Goal: Transaction & Acquisition: Purchase product/service

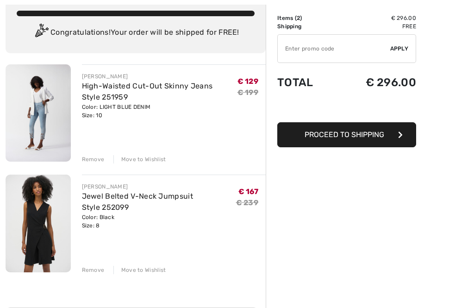
click at [93, 269] on div "Remove" at bounding box center [93, 269] width 23 height 8
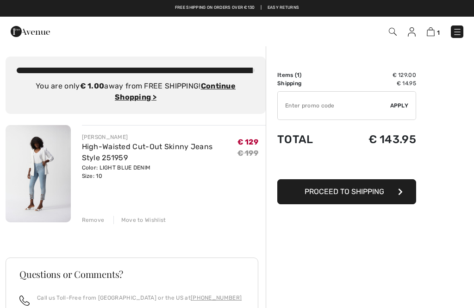
click at [136, 99] on ins "Continue Shopping >" at bounding box center [175, 91] width 121 height 20
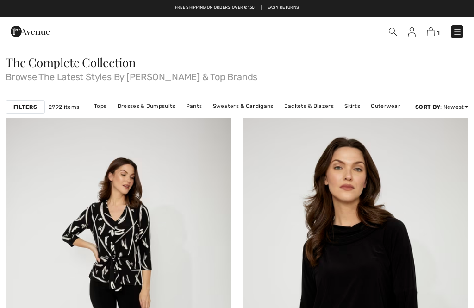
checkbox input "true"
click at [142, 100] on link "Dresses & Jumpsuits" at bounding box center [146, 106] width 67 height 12
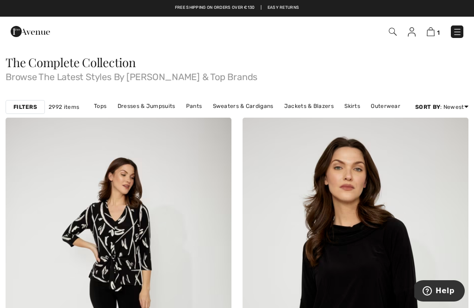
click at [148, 101] on link "Dresses & Jumpsuits" at bounding box center [146, 106] width 67 height 12
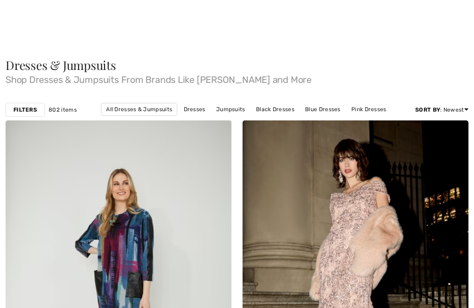
checkbox input "true"
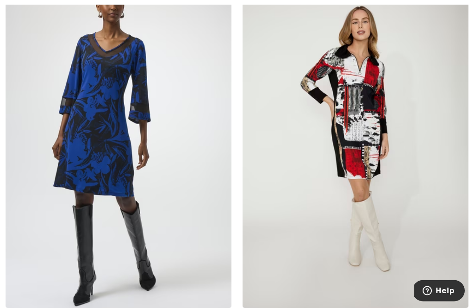
scroll to position [2032, 0]
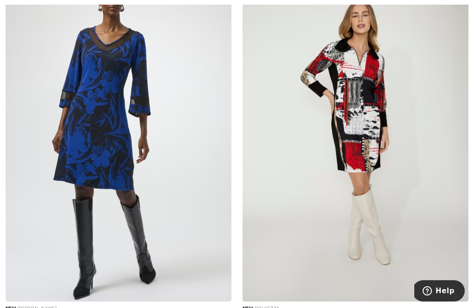
click at [88, 129] on img at bounding box center [119, 132] width 226 height 339
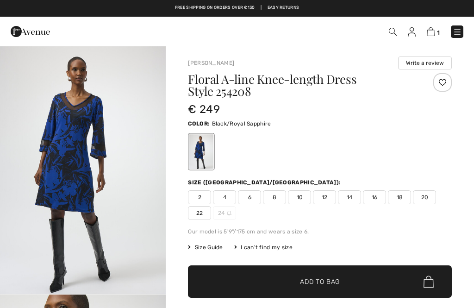
checkbox input "true"
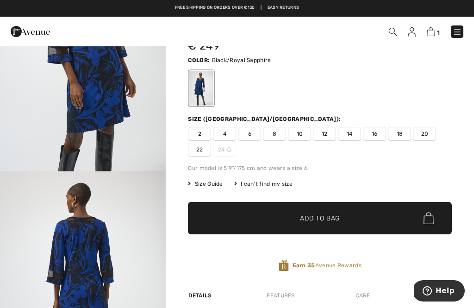
scroll to position [803, 0]
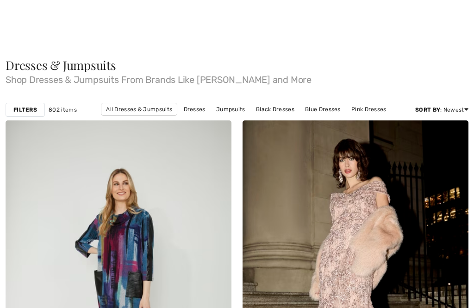
checkbox input "true"
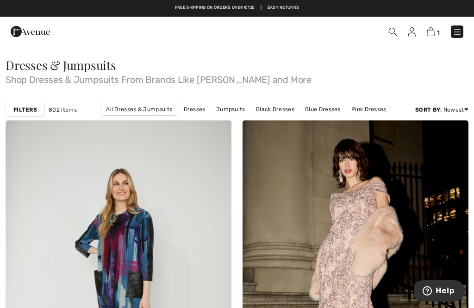
click at [231, 105] on link "Jumpsuits" at bounding box center [230, 109] width 38 height 12
click at [236, 107] on link "Jumpsuits" at bounding box center [230, 109] width 38 height 12
click at [235, 107] on link "Jumpsuits" at bounding box center [230, 109] width 38 height 12
click at [237, 109] on link "Jumpsuits" at bounding box center [230, 109] width 38 height 12
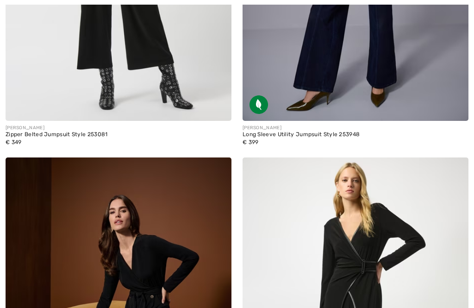
checkbox input "true"
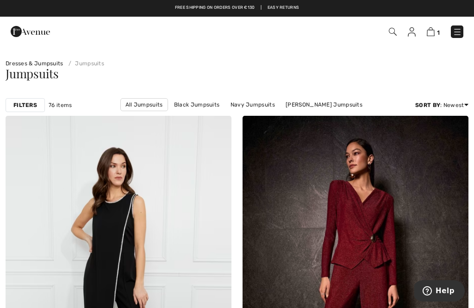
click at [58, 101] on span "76 items" at bounding box center [60, 105] width 23 height 8
click at [283, 107] on link "Joseph Ribkoff Jumpsuits" at bounding box center [324, 104] width 86 height 12
click at [21, 105] on strong "Filters" at bounding box center [25, 105] width 24 height 8
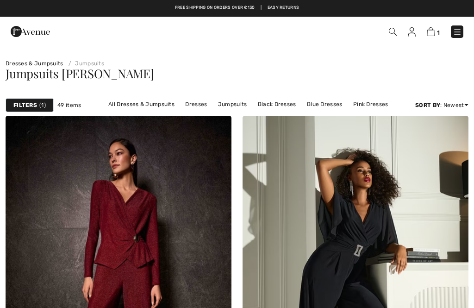
click at [32, 106] on strong "Filters" at bounding box center [25, 105] width 24 height 8
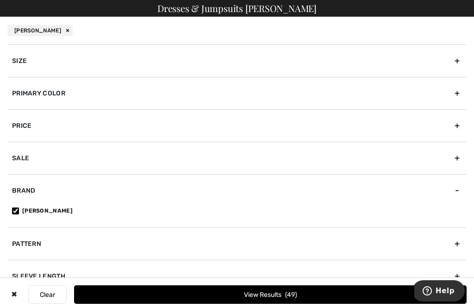
click at [241, 301] on button "View Results 49" at bounding box center [270, 294] width 392 height 18
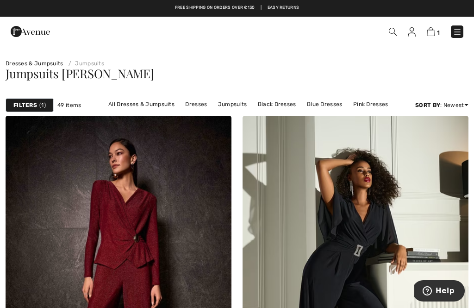
click at [39, 72] on span "Jumpsuits [PERSON_NAME]" at bounding box center [80, 73] width 148 height 16
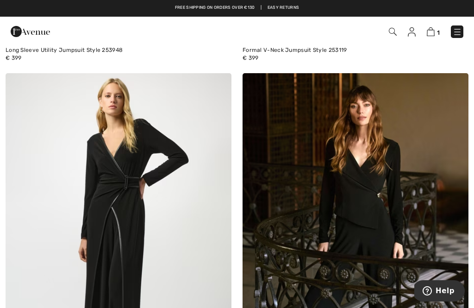
scroll to position [1553, 0]
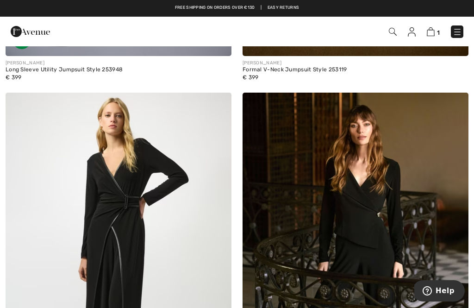
click at [457, 31] on img at bounding box center [456, 31] width 9 height 9
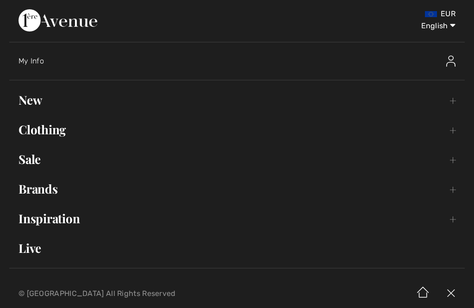
click at [31, 162] on link "Sale Toggle submenu" at bounding box center [236, 159] width 455 height 20
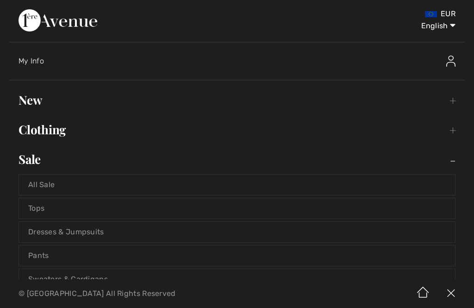
click at [50, 182] on link "All Sale" at bounding box center [237, 184] width 436 height 20
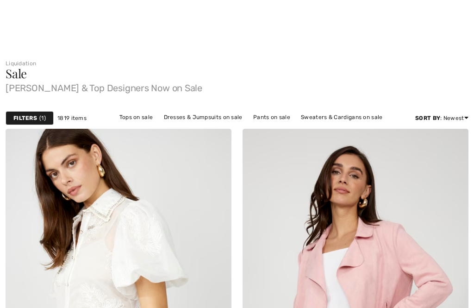
checkbox input "true"
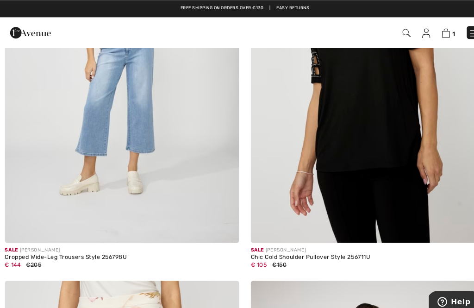
scroll to position [590, 0]
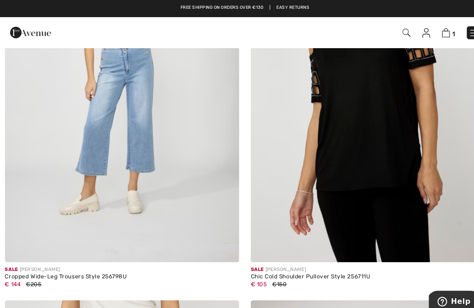
click at [60, 211] on img at bounding box center [119, 83] width 226 height 339
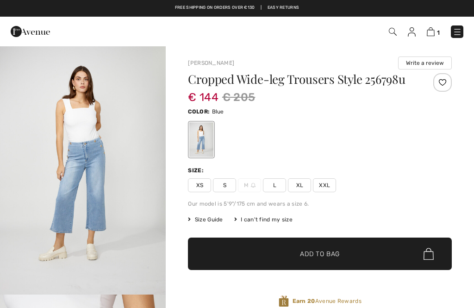
checkbox input "true"
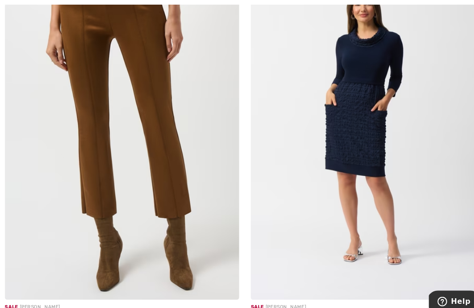
scroll to position [5275, 0]
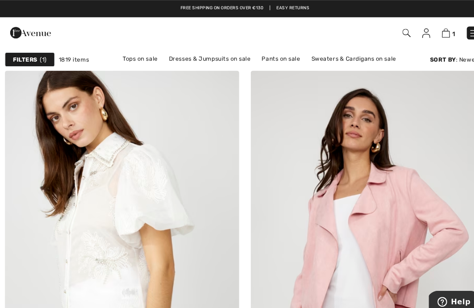
scroll to position [0, 0]
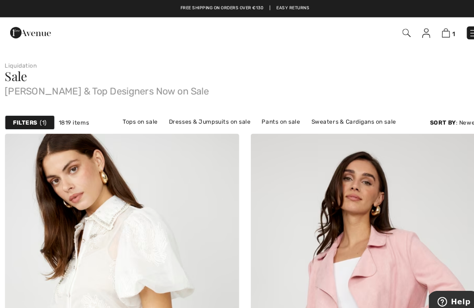
click at [27, 117] on strong "Filters" at bounding box center [25, 118] width 24 height 8
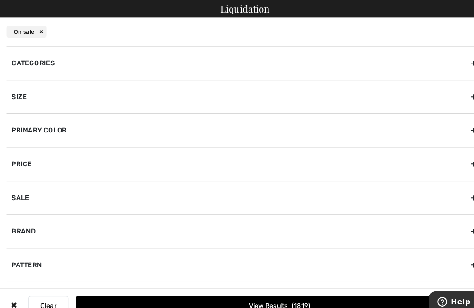
click at [30, 125] on div "Primary Color" at bounding box center [236, 125] width 459 height 32
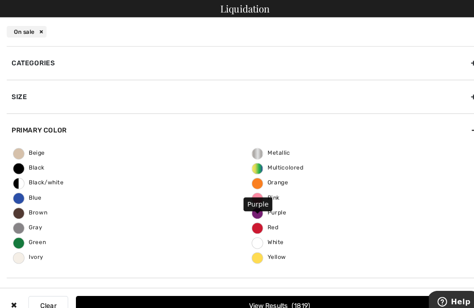
click at [253, 205] on span "Purple" at bounding box center [260, 204] width 33 height 6
click at [0, 0] on input "Purple" at bounding box center [0, 0] width 0 height 0
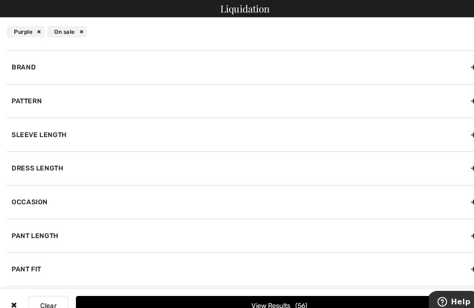
scroll to position [283, 0]
click at [143, 294] on button "View Results 56" at bounding box center [270, 294] width 392 height 18
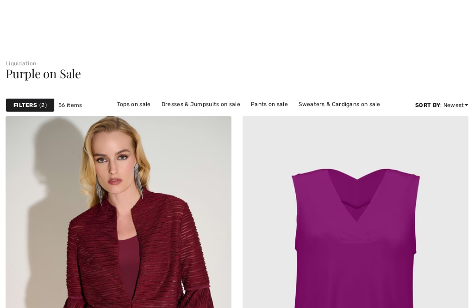
scroll to position [190, 0]
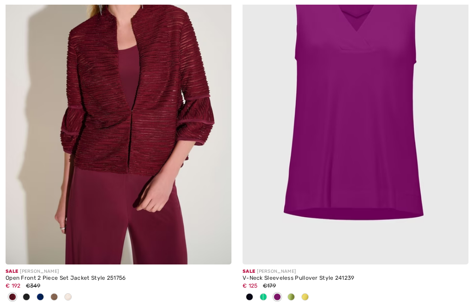
checkbox input "true"
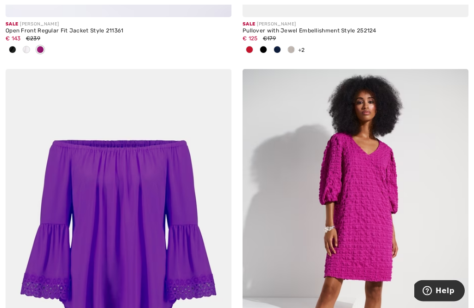
scroll to position [827, 0]
click at [309, 282] on img at bounding box center [355, 238] width 226 height 339
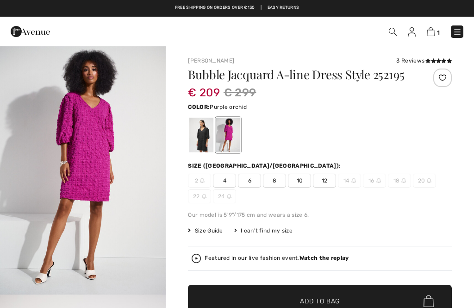
checkbox input "true"
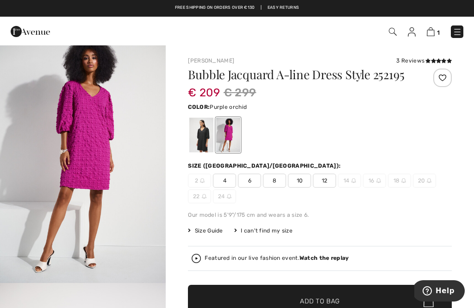
scroll to position [11, 0]
click at [205, 132] on div at bounding box center [201, 134] width 24 height 35
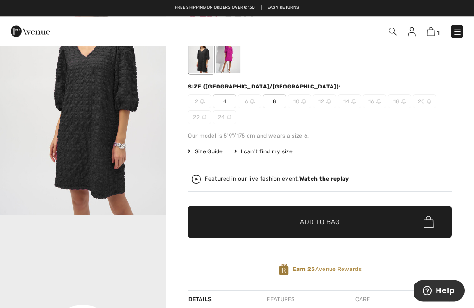
scroll to position [0, 0]
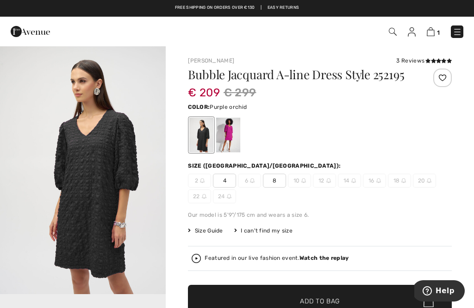
click at [234, 132] on div at bounding box center [228, 134] width 24 height 35
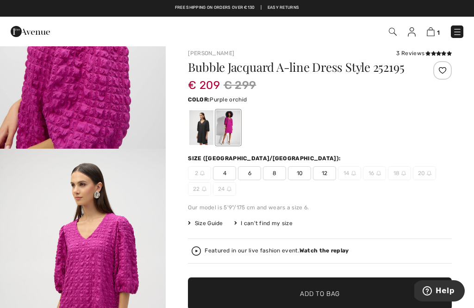
scroll to position [885, 0]
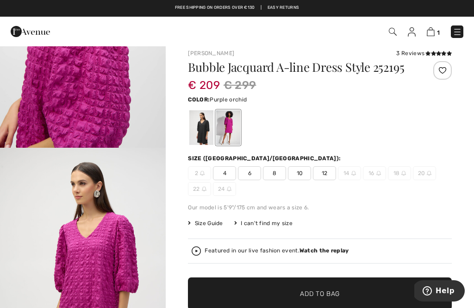
click at [107, 121] on img "3 / 6" at bounding box center [83, 23] width 166 height 248
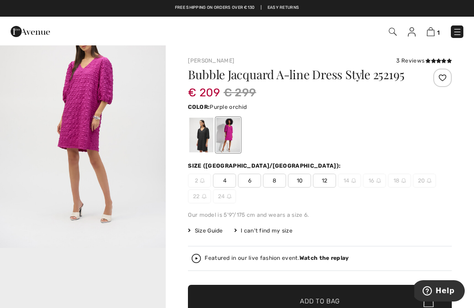
scroll to position [290, 0]
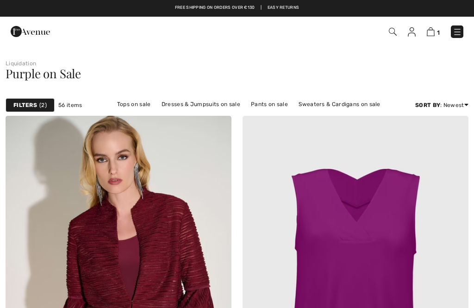
checkbox input "true"
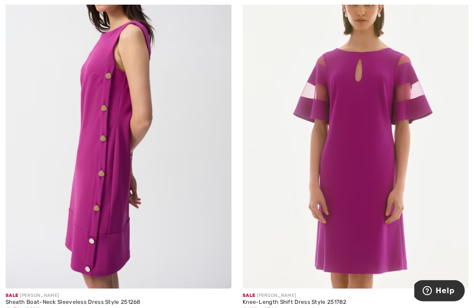
scroll to position [3754, 0]
click at [107, 203] on img at bounding box center [119, 118] width 226 height 339
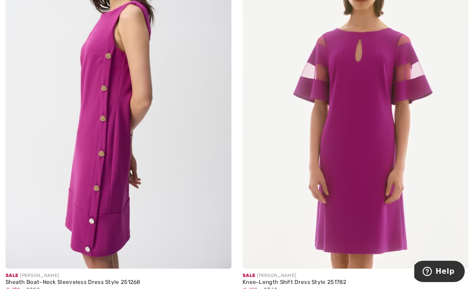
click at [163, 140] on img at bounding box center [119, 118] width 226 height 339
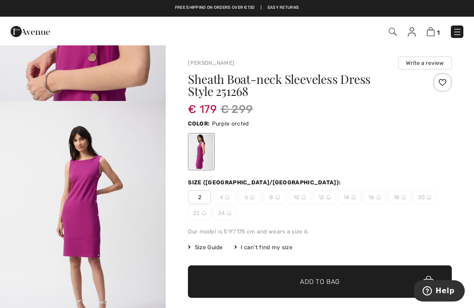
scroll to position [944, 0]
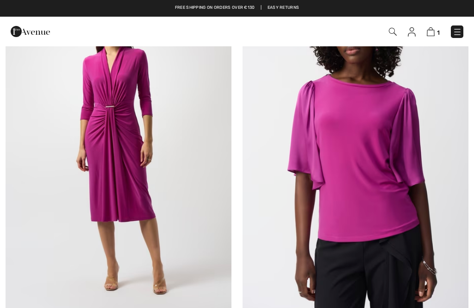
checkbox input "true"
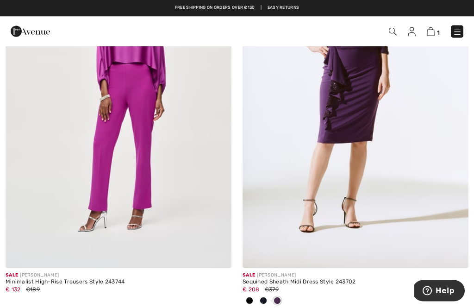
scroll to position [5825, 0]
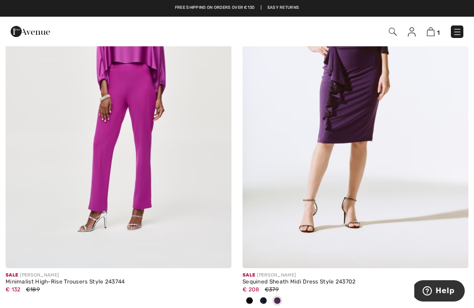
click at [103, 138] on img at bounding box center [119, 98] width 226 height 339
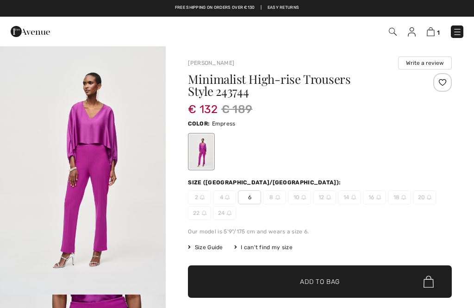
checkbox input "true"
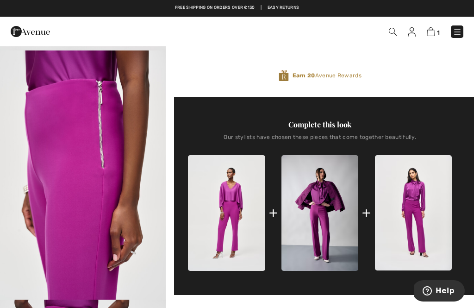
scroll to position [246, 0]
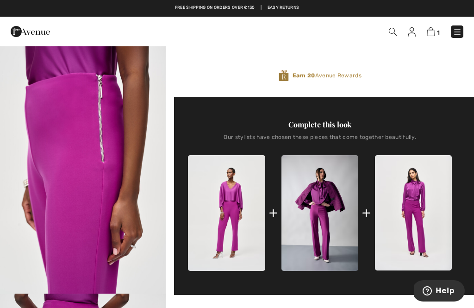
click at [314, 211] on img at bounding box center [319, 212] width 77 height 115
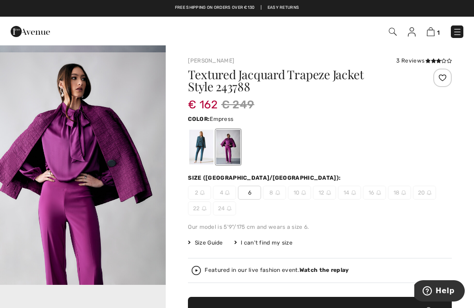
scroll to position [229, 0]
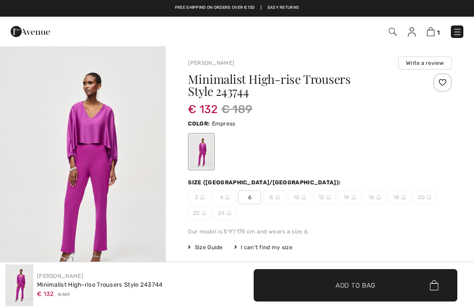
checkbox input "true"
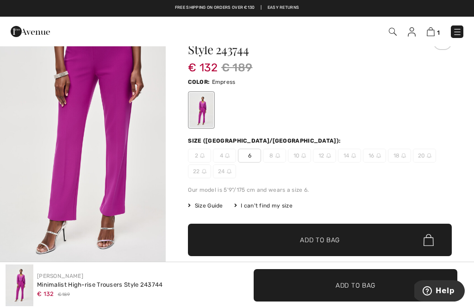
scroll to position [246, 0]
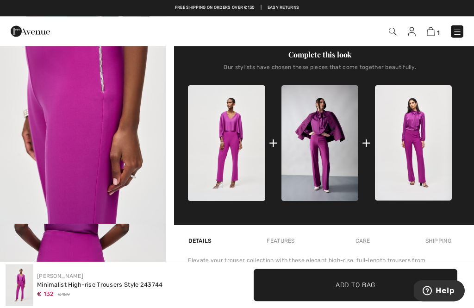
click at [430, 147] on img at bounding box center [413, 143] width 77 height 115
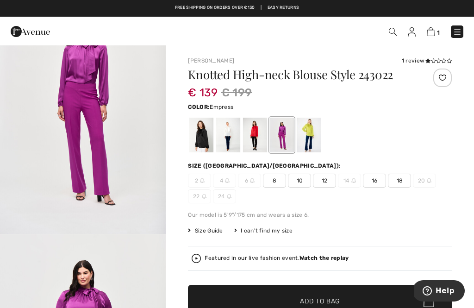
scroll to position [54, 0]
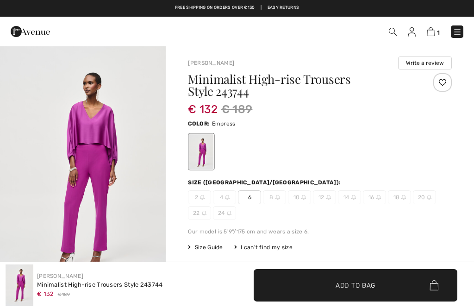
scroll to position [352, 0]
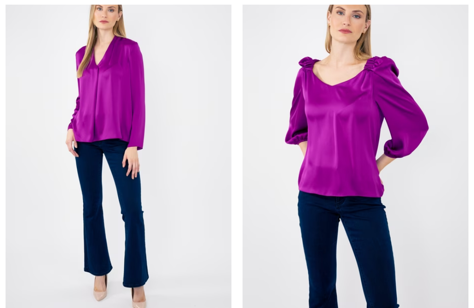
checkbox input "true"
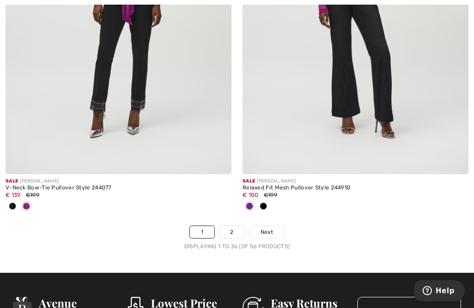
scroll to position [7090, 0]
click at [235, 226] on link "2" at bounding box center [231, 232] width 25 height 12
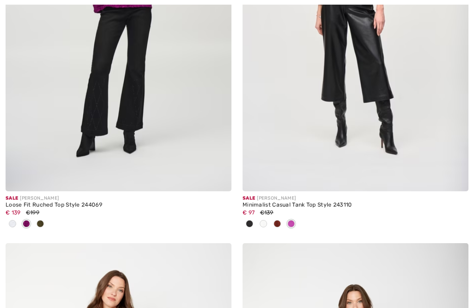
checkbox input "true"
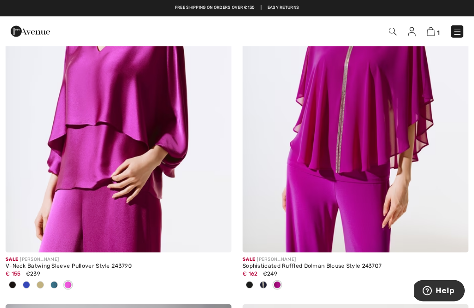
scroll to position [1748, 0]
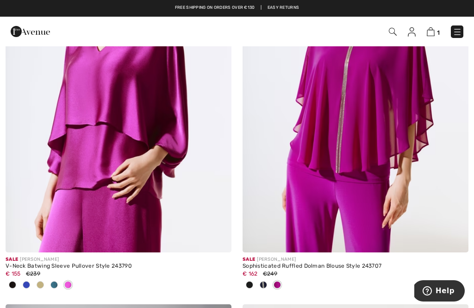
click at [64, 203] on img at bounding box center [119, 83] width 226 height 339
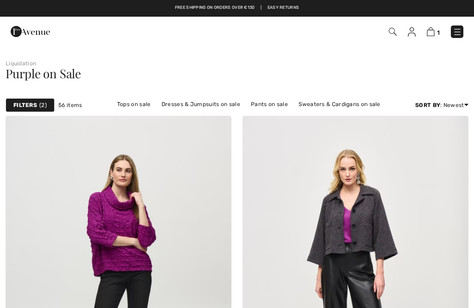
click at [338, 256] on img at bounding box center [355, 285] width 226 height 339
click at [368, 231] on img at bounding box center [355, 285] width 226 height 339
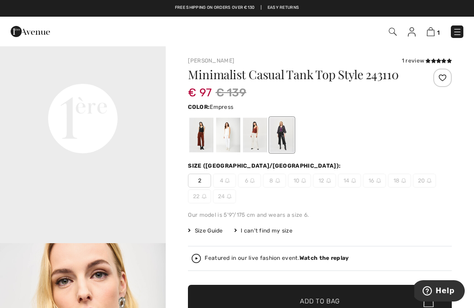
scroll to position [541, 0]
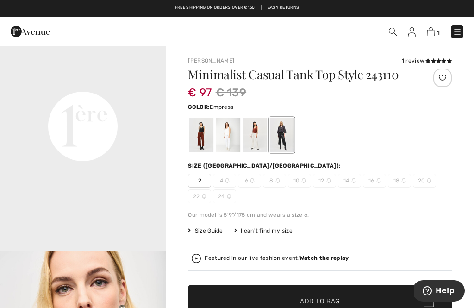
click at [257, 136] on div at bounding box center [255, 134] width 24 height 35
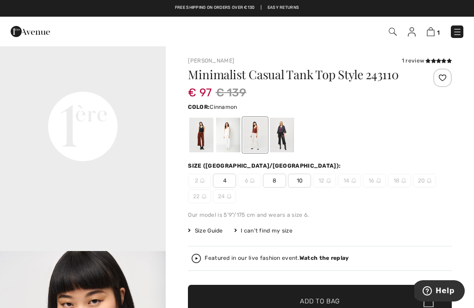
click at [250, 136] on div at bounding box center [255, 134] width 24 height 35
